Goal: Information Seeking & Learning: Compare options

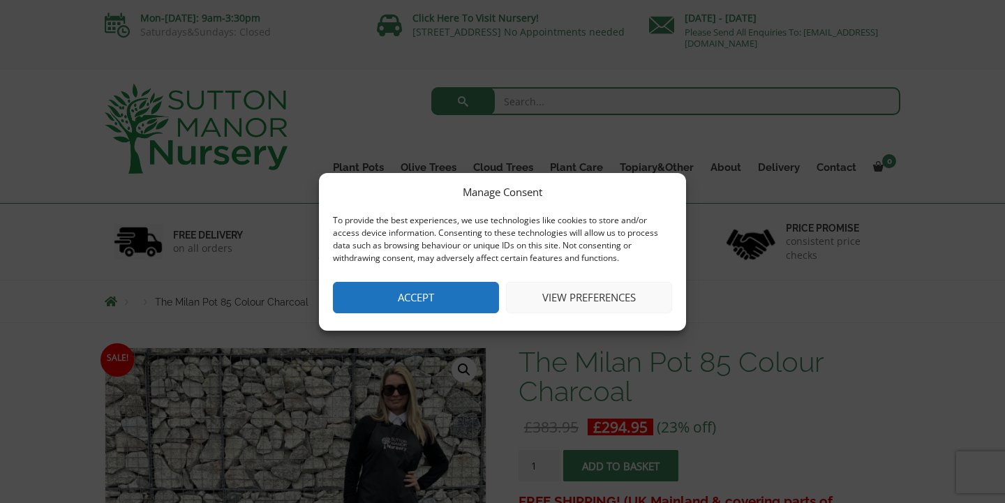
click at [591, 297] on button "View preferences" at bounding box center [589, 297] width 166 height 31
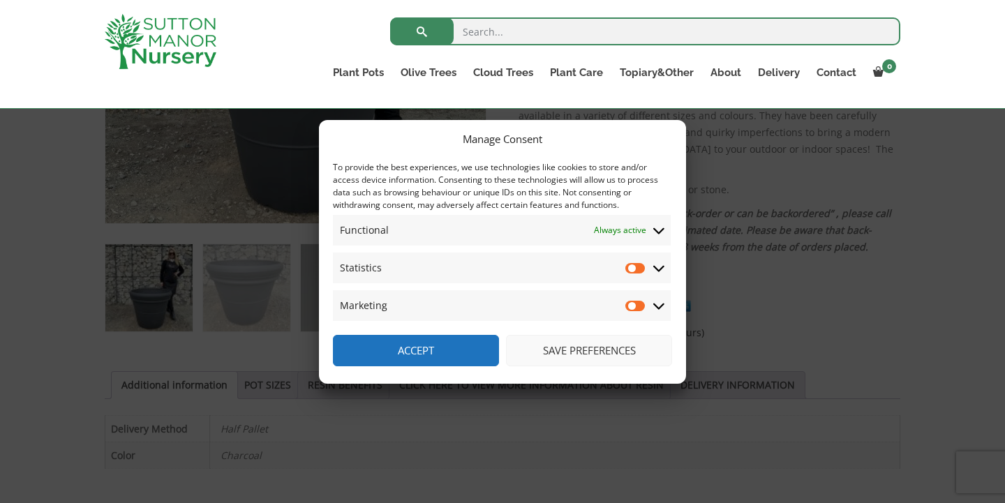
scroll to position [481, 0]
click at [582, 353] on button "Save preferences" at bounding box center [589, 350] width 166 height 31
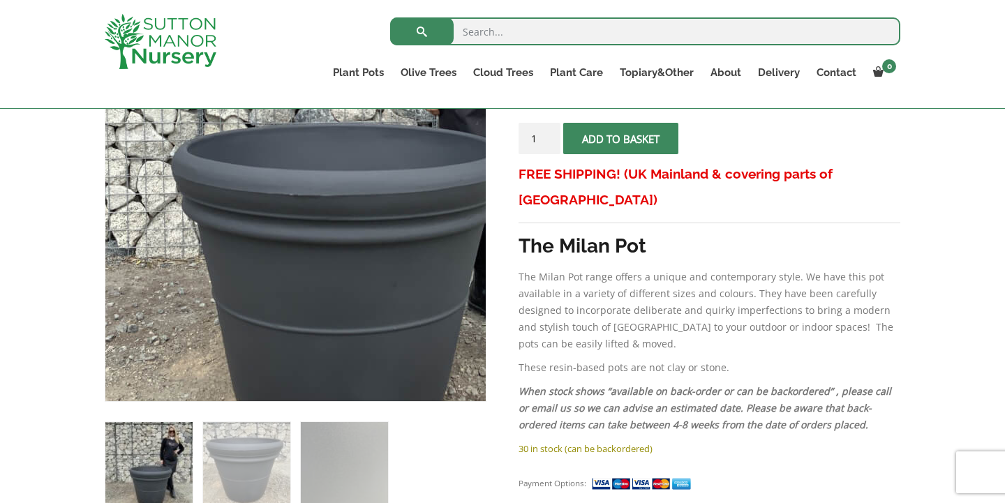
scroll to position [303, 0]
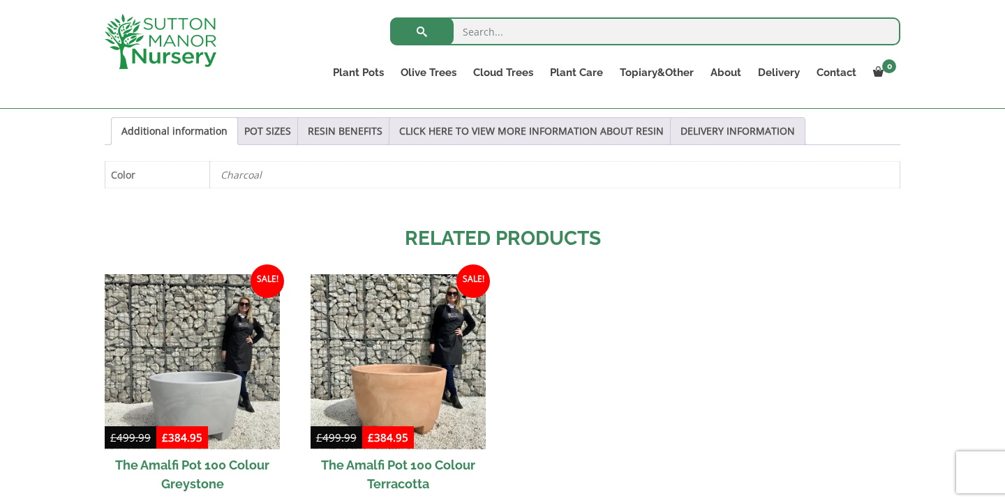
scroll to position [773, 0]
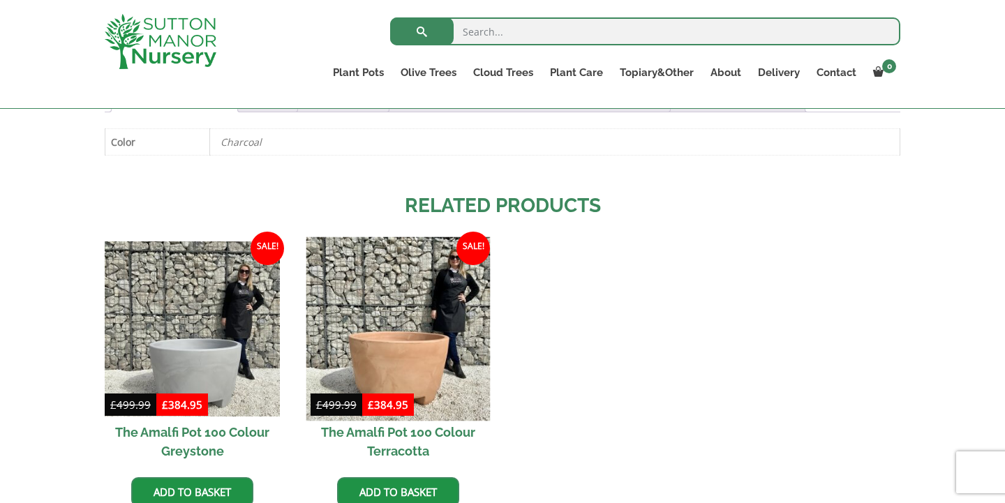
click at [434, 318] on img at bounding box center [398, 329] width 184 height 184
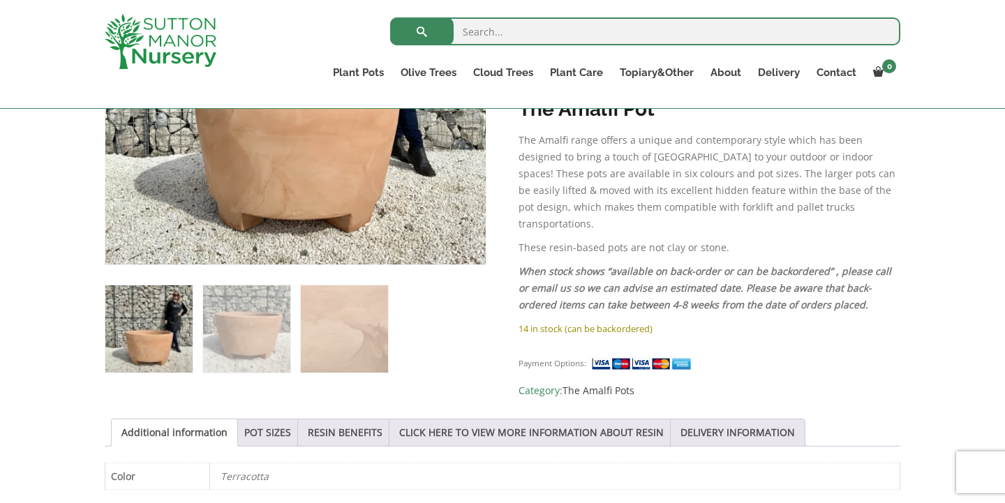
scroll to position [446, 0]
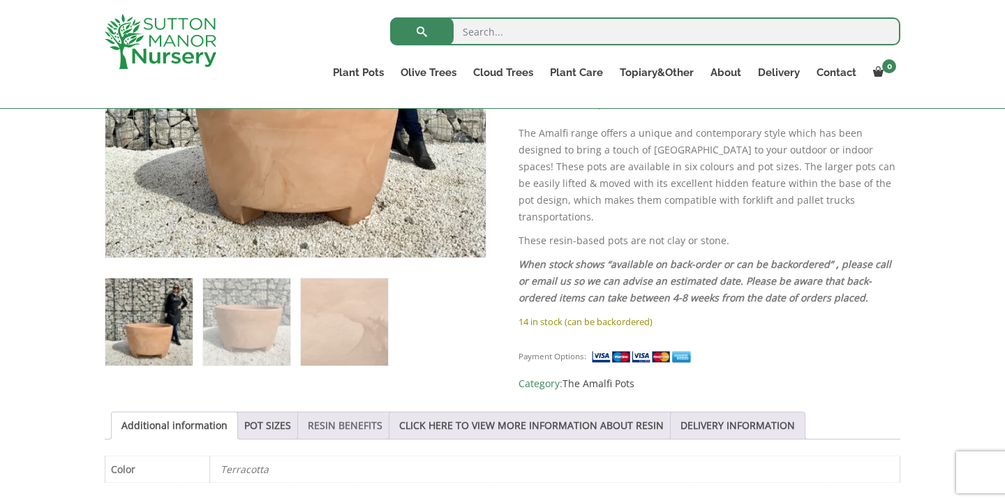
click at [366, 422] on link "RESIN BENEFITS" at bounding box center [345, 426] width 75 height 27
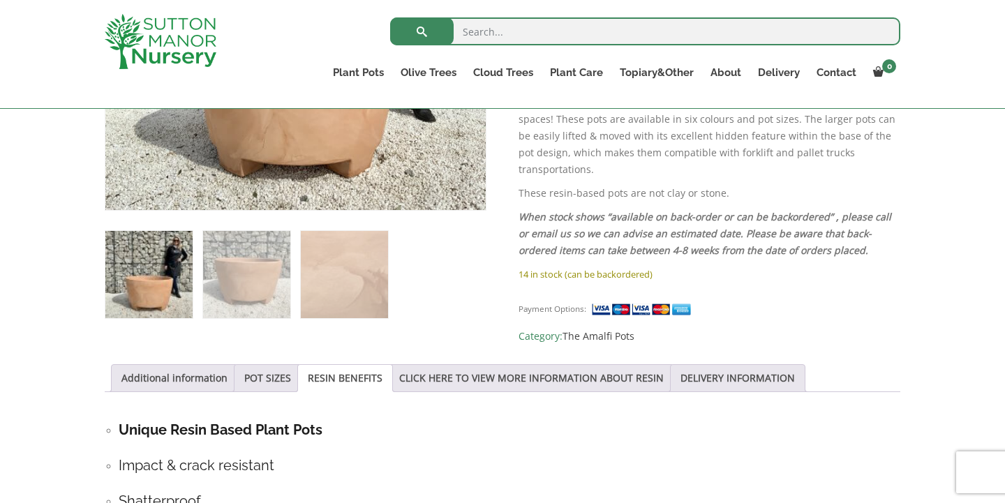
scroll to position [494, 0]
click at [366, 422] on h4 "Unique Resin Based Plant Pots" at bounding box center [510, 430] width 782 height 22
click at [184, 372] on link "Additional information" at bounding box center [174, 377] width 106 height 27
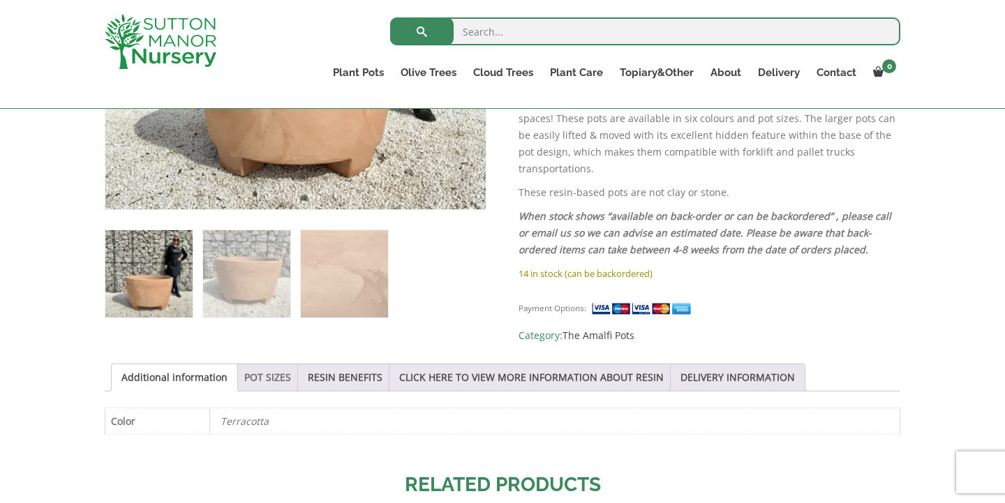
click at [281, 370] on link "POT SIZES" at bounding box center [267, 377] width 47 height 27
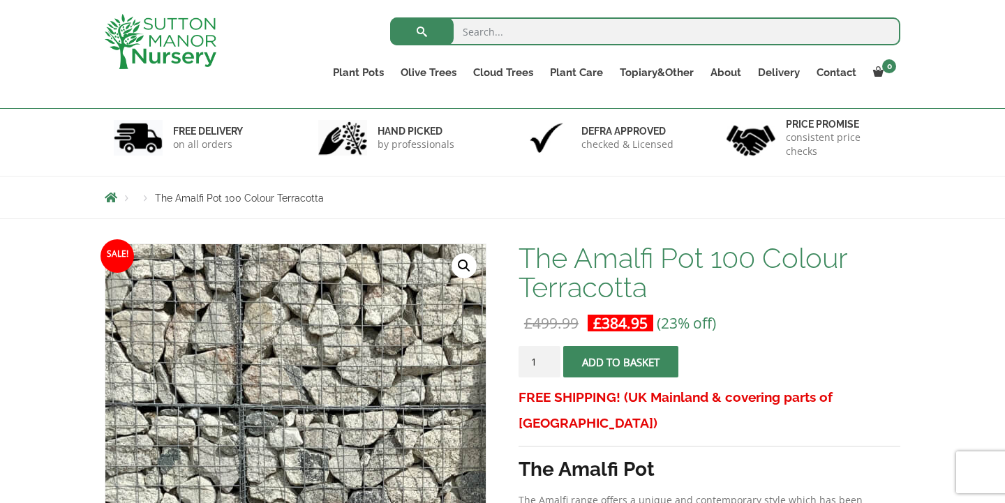
scroll to position [76, 0]
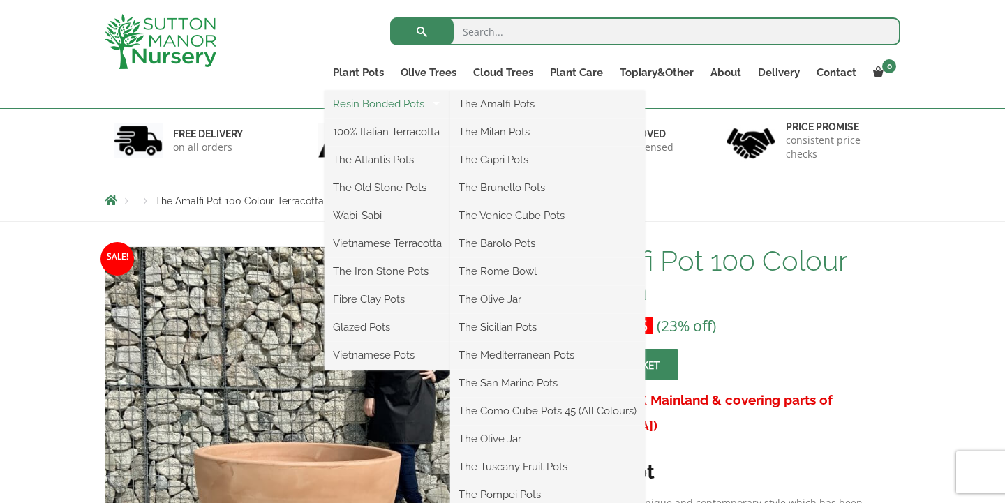
click at [366, 104] on link "Resin Bonded Pots" at bounding box center [388, 104] width 126 height 21
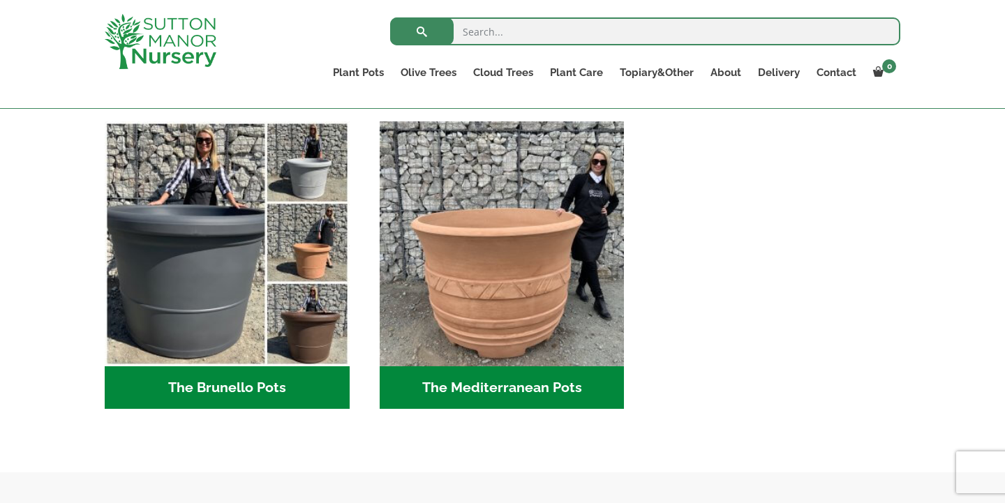
scroll to position [1940, 0]
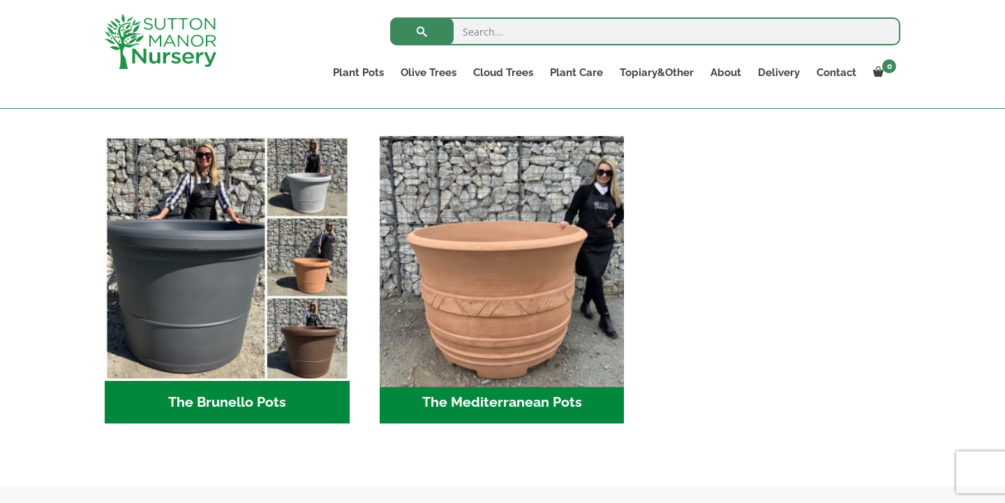
click at [489, 288] on img "Visit product category The Mediterranean Pots" at bounding box center [501, 259] width 257 height 257
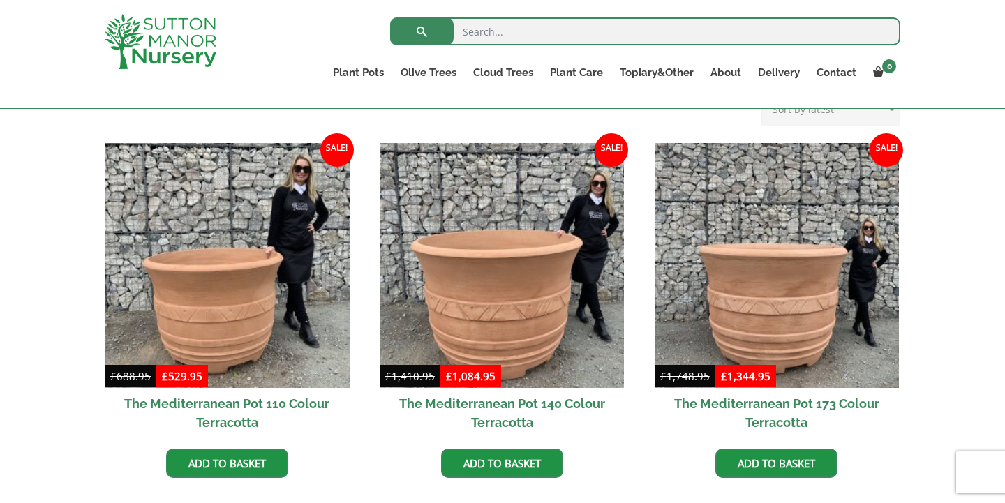
scroll to position [383, 0]
